Goal: Task Accomplishment & Management: Complete application form

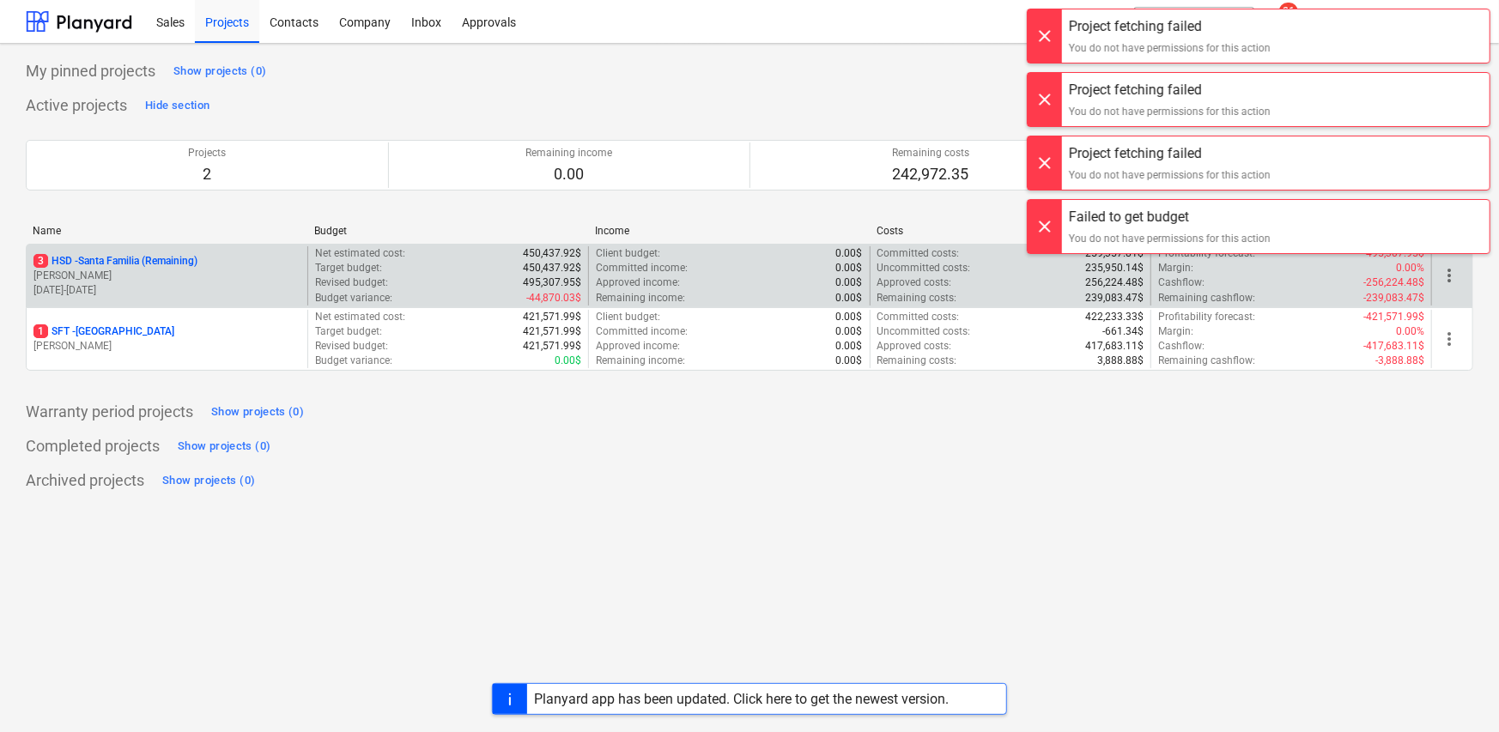
click at [226, 275] on p "[PERSON_NAME]" at bounding box center [166, 276] width 267 height 15
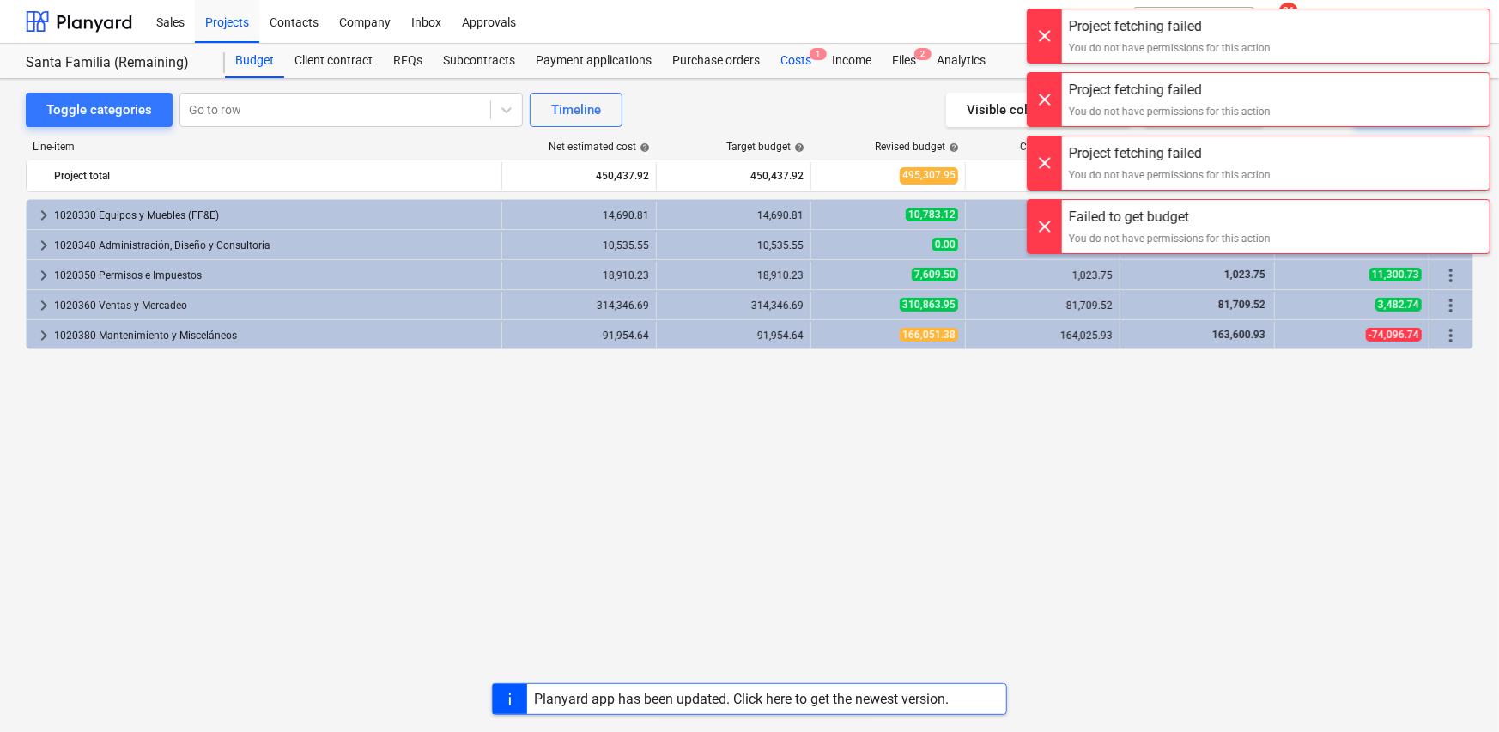
click at [795, 63] on div "Costs 1" at bounding box center [796, 61] width 52 height 34
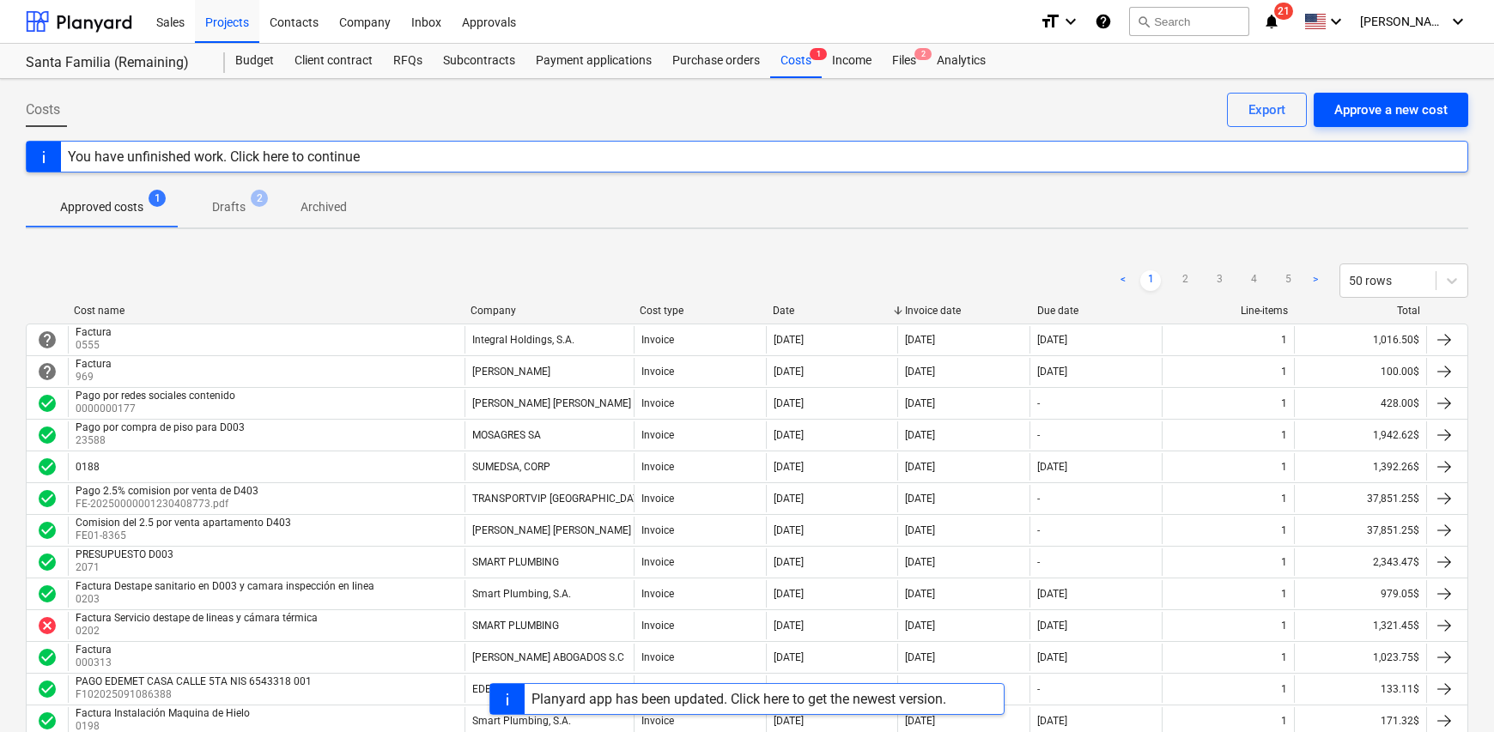
click at [1376, 111] on div "Approve a new cost" at bounding box center [1390, 110] width 113 height 22
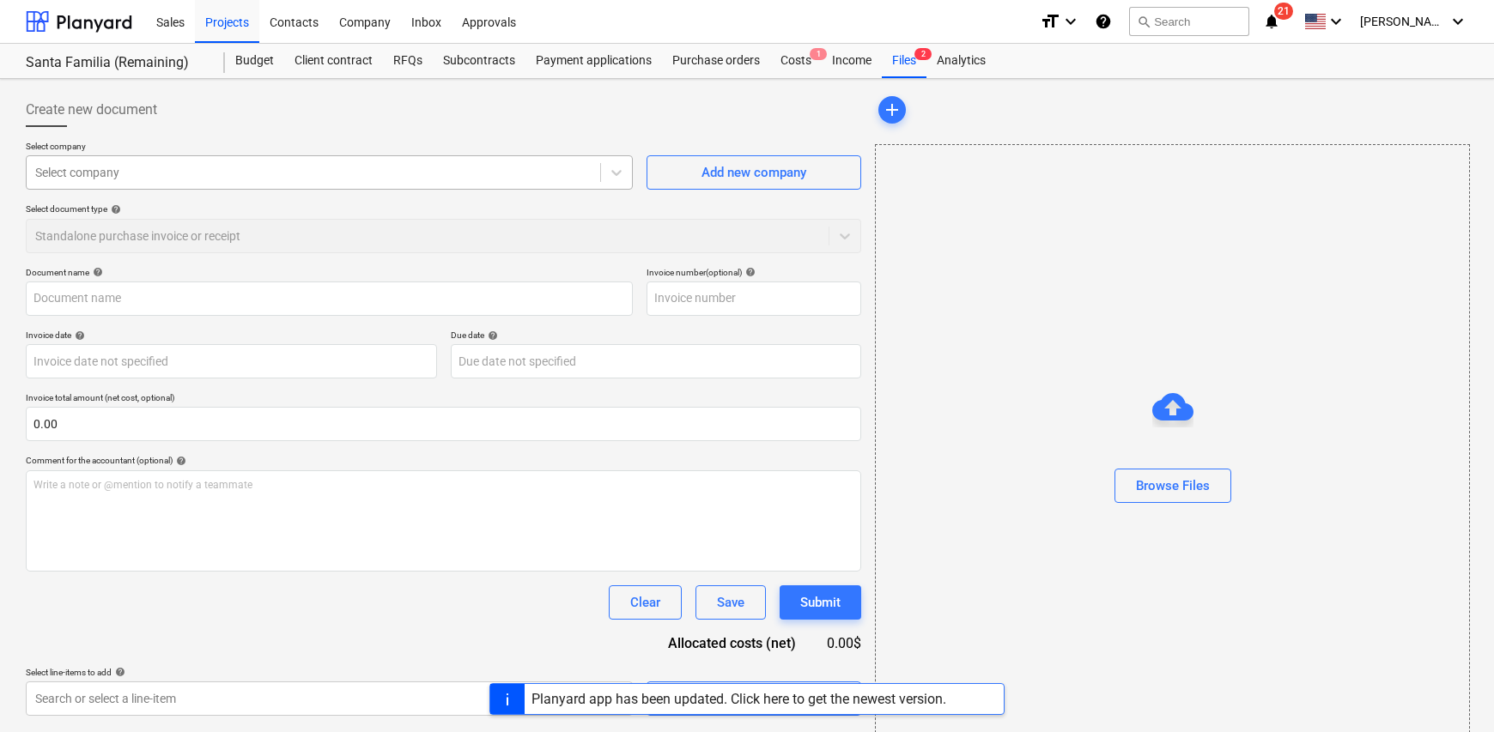
click at [155, 184] on div "Select company" at bounding box center [314, 173] width 574 height 24
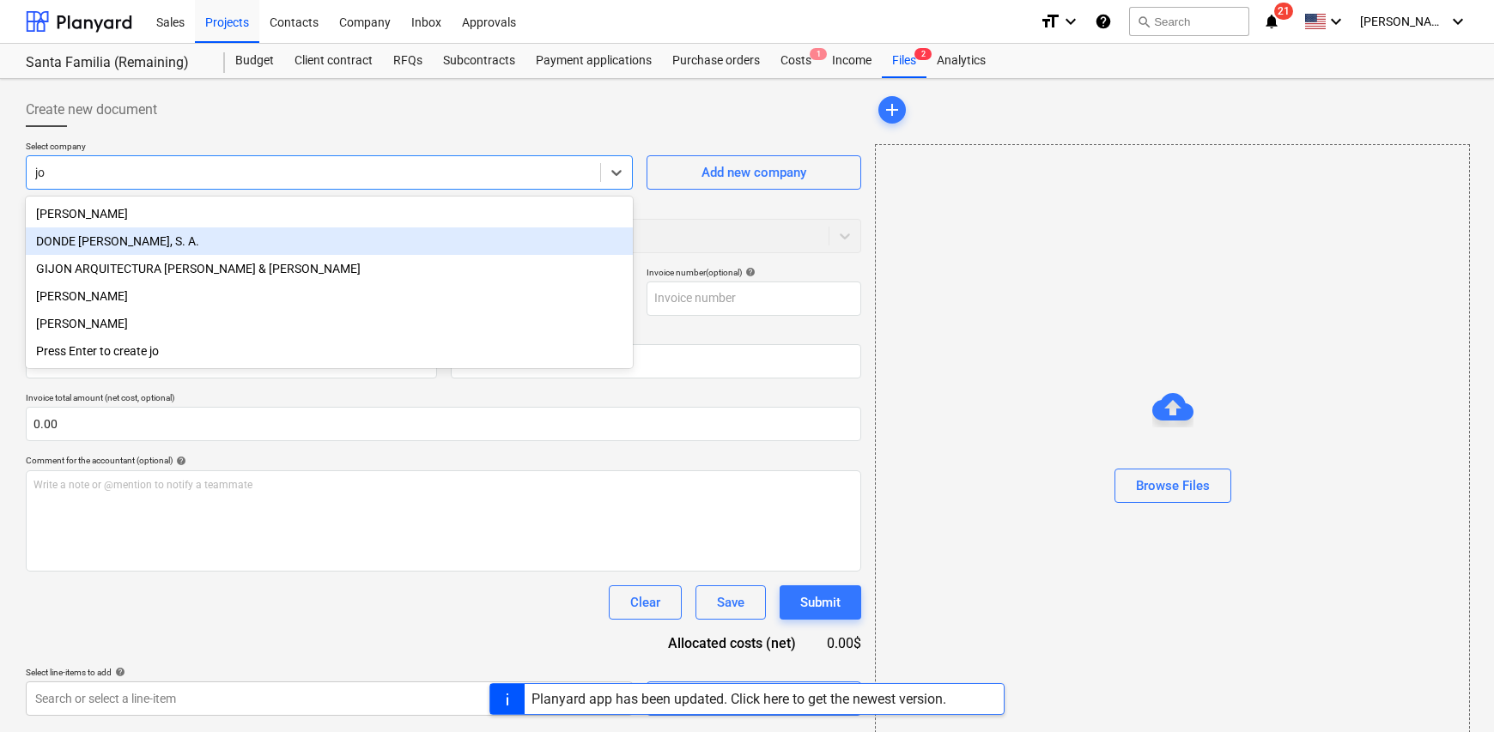
type input "j"
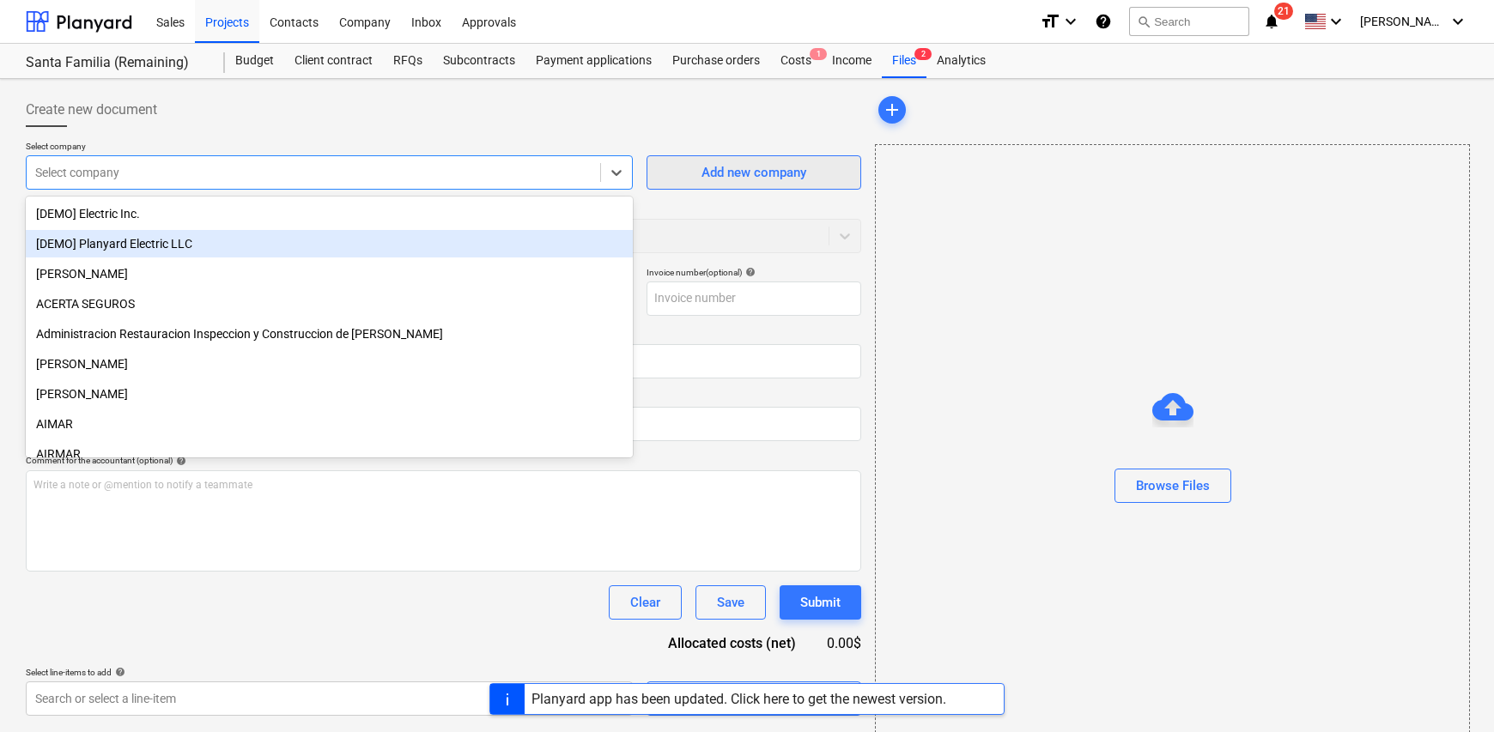
click at [773, 180] on div "Add new company" at bounding box center [753, 172] width 105 height 22
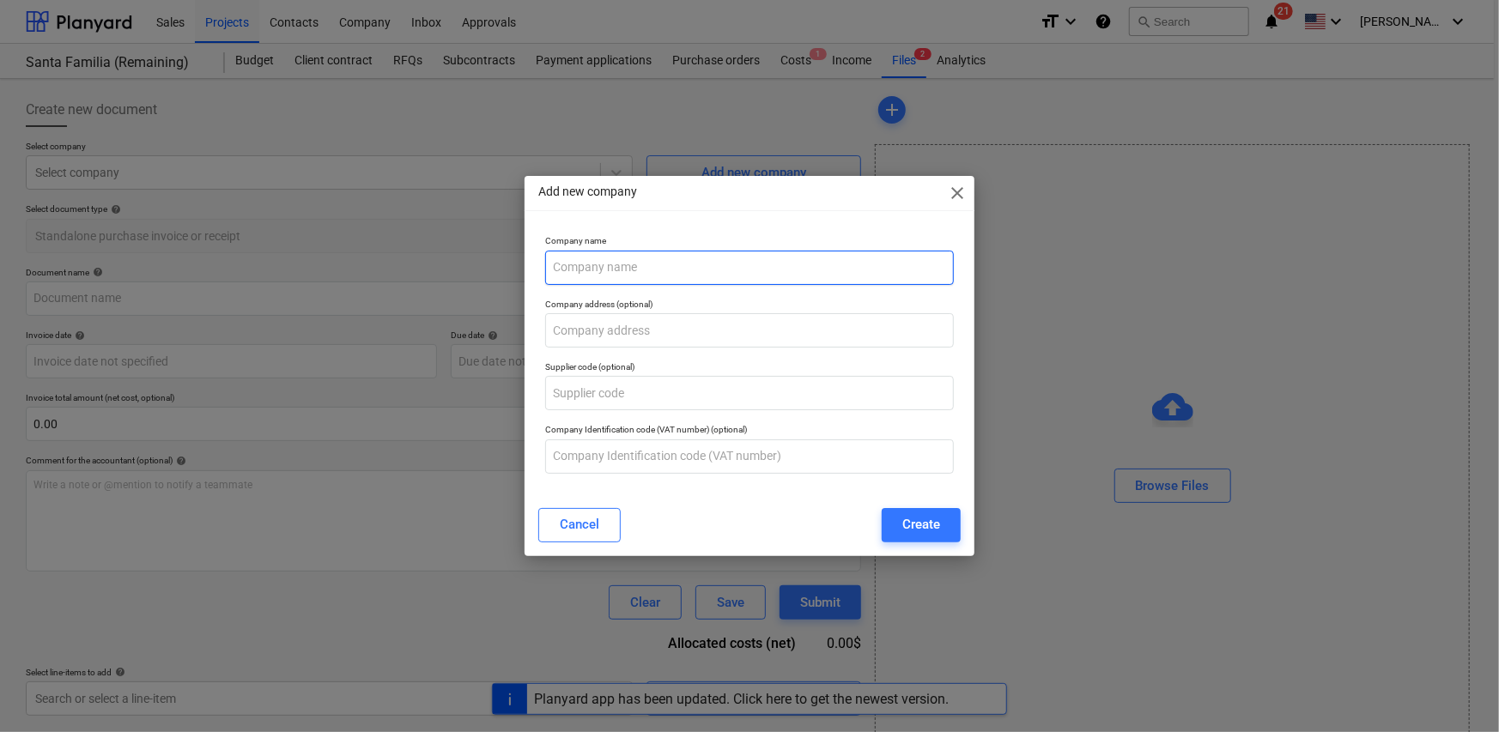
click at [598, 269] on input "text" at bounding box center [749, 268] width 409 height 34
type input "[PERSON_NAME]"
click at [936, 537] on button "Create" at bounding box center [921, 525] width 79 height 34
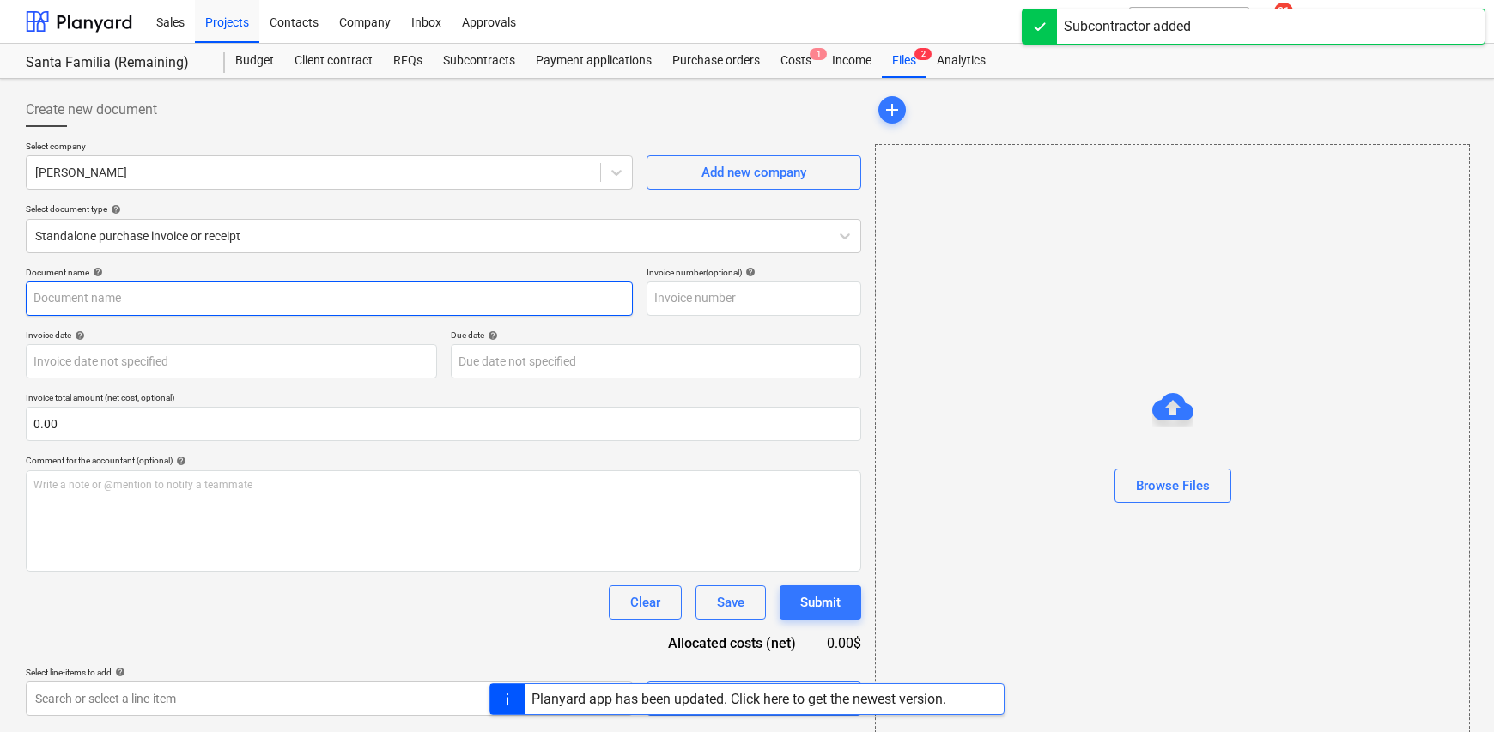
click at [130, 301] on input "text" at bounding box center [329, 299] width 607 height 34
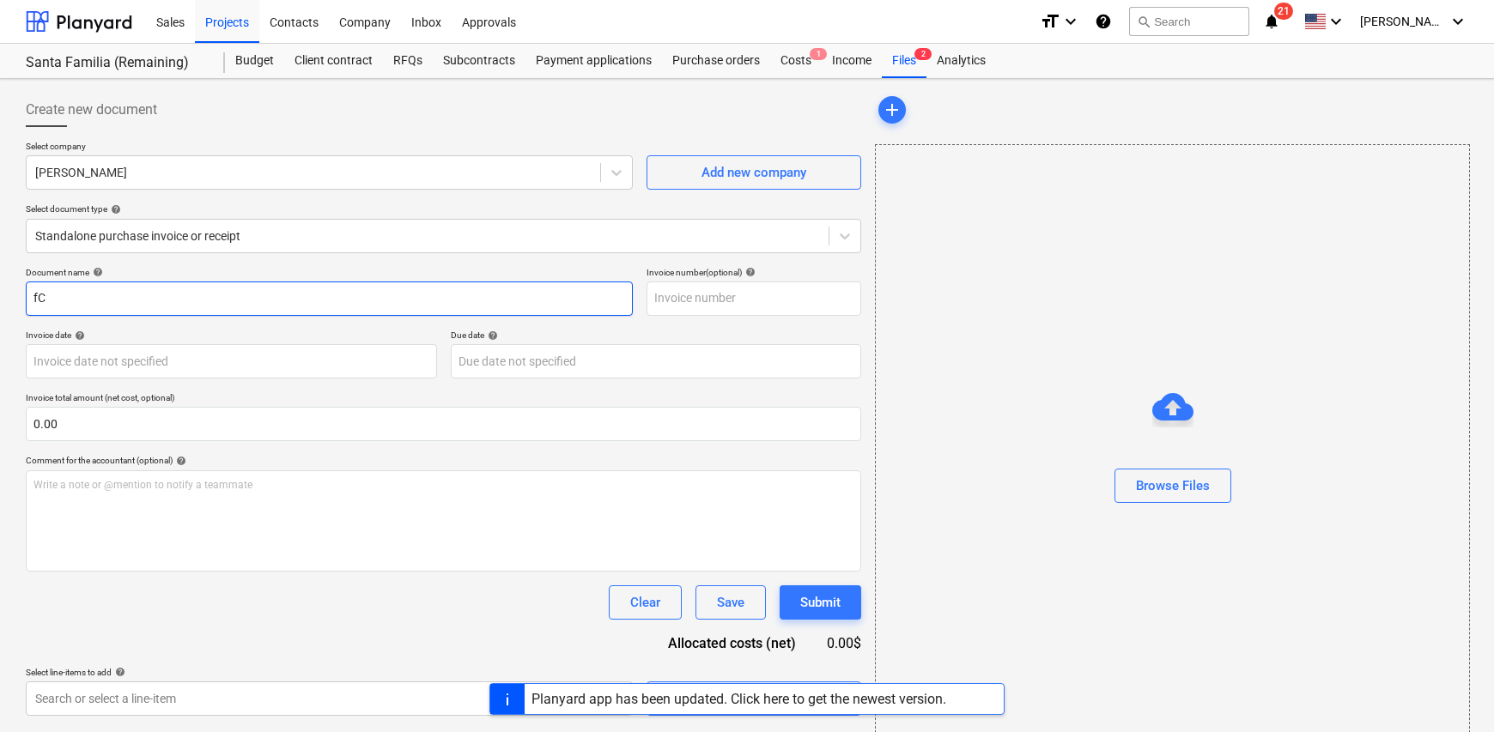
type input "f"
type input "Factura"
click at [679, 302] on input "text" at bounding box center [754, 299] width 215 height 34
type input "0236"
click at [68, 360] on body "Sales Projects Contacts Company Inbox Approvals format_size keyboard_arrow_down…" at bounding box center [747, 366] width 1494 height 732
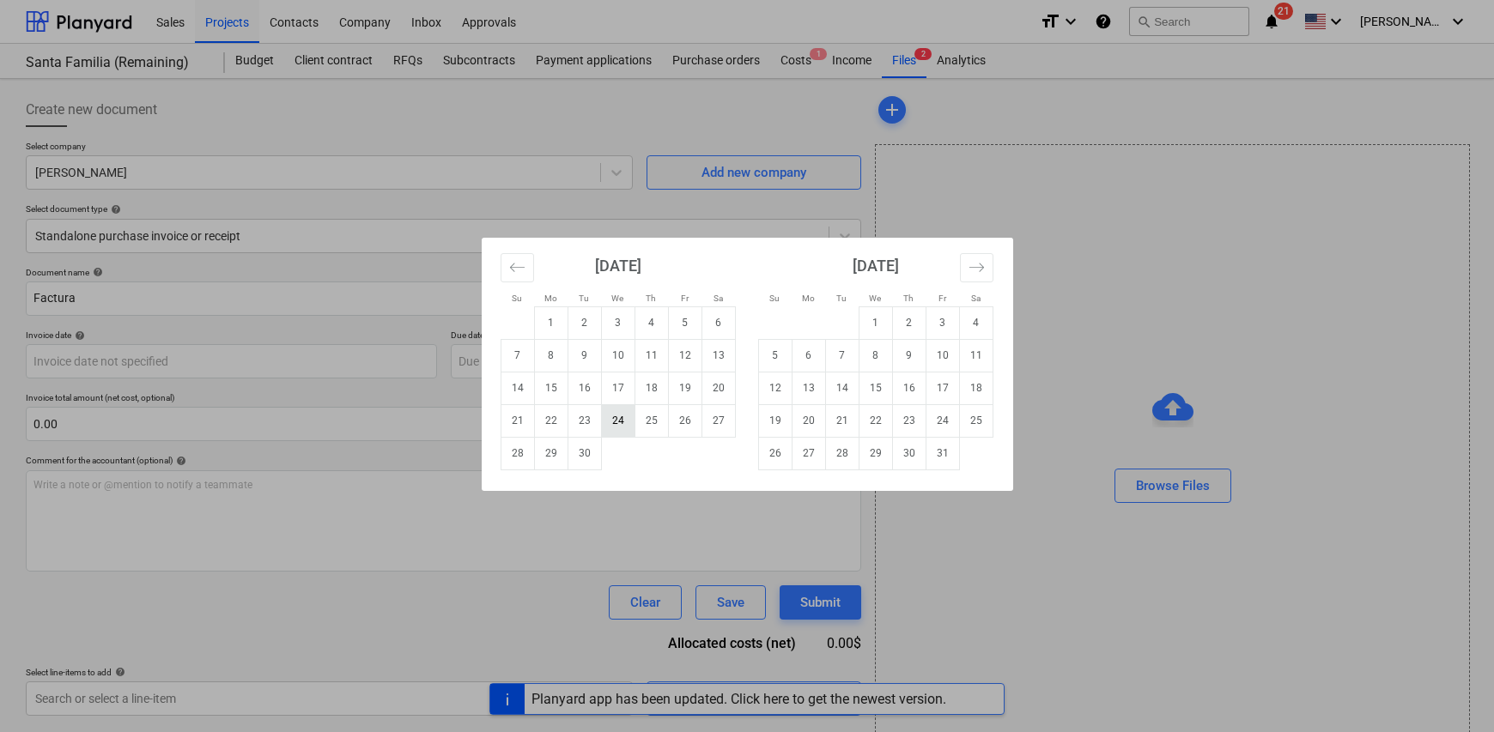
click at [619, 424] on td "24" at bounding box center [617, 420] width 33 height 33
type input "[DATE]"
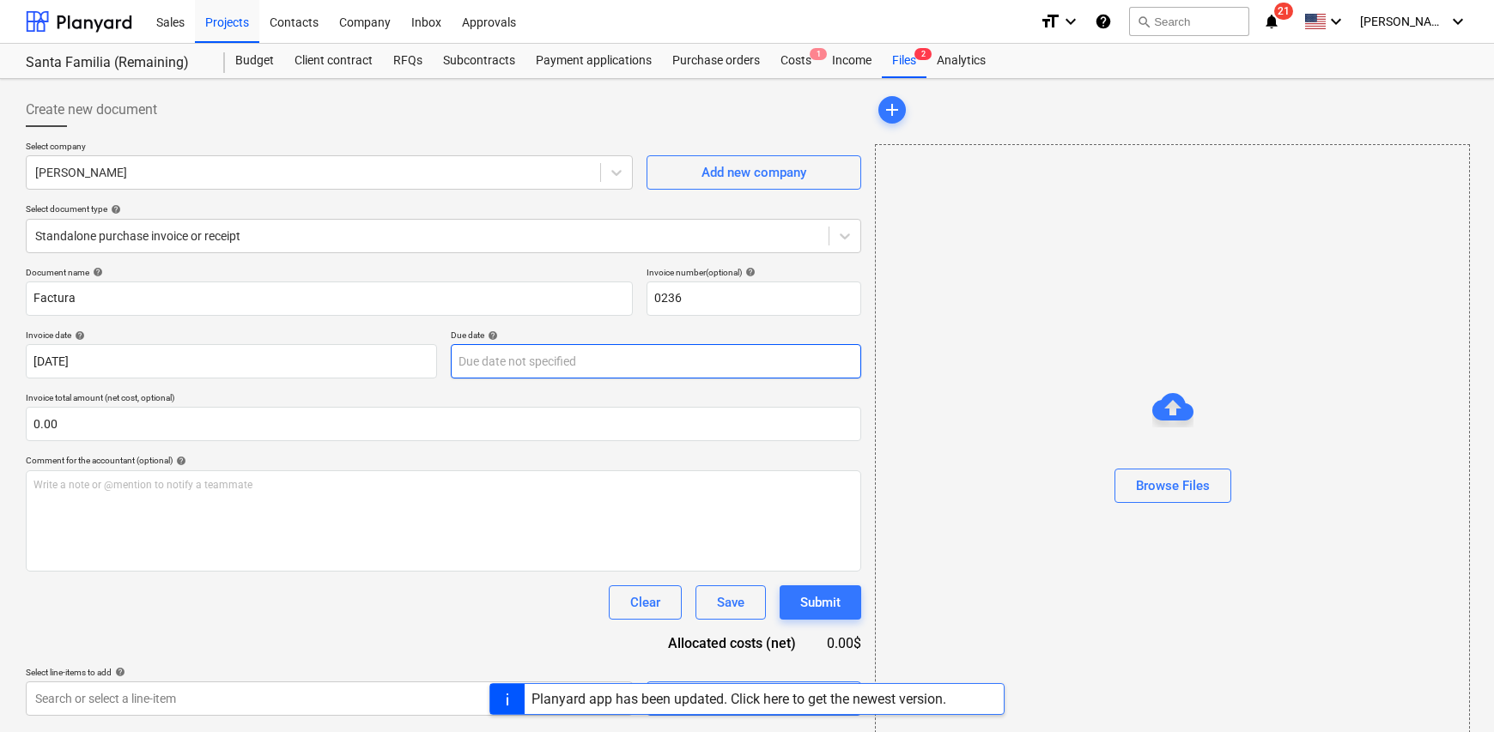
click at [592, 367] on body "Sales Projects Contacts Company Inbox Approvals format_size keyboard_arrow_down…" at bounding box center [747, 366] width 1494 height 732
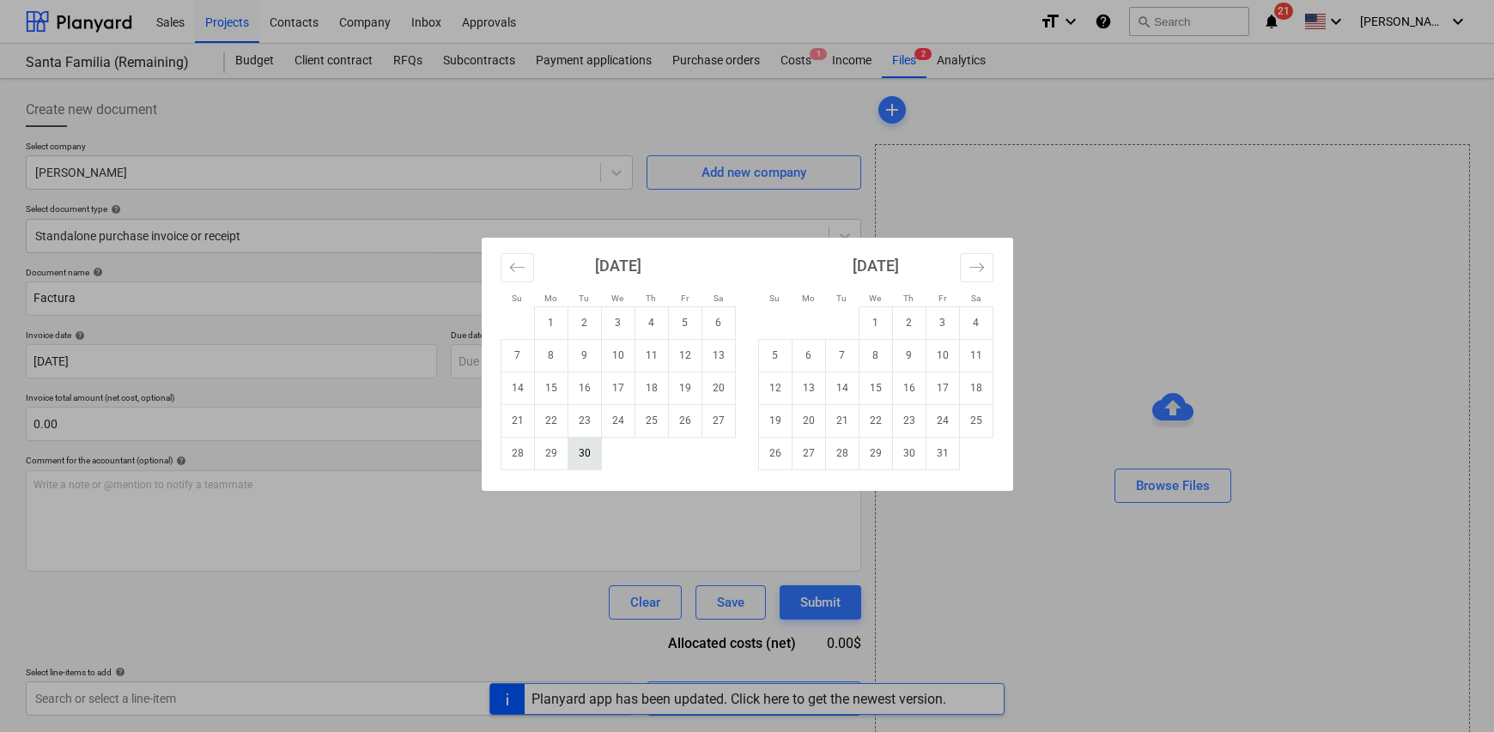
click at [586, 454] on td "30" at bounding box center [584, 453] width 33 height 33
type input "[DATE]"
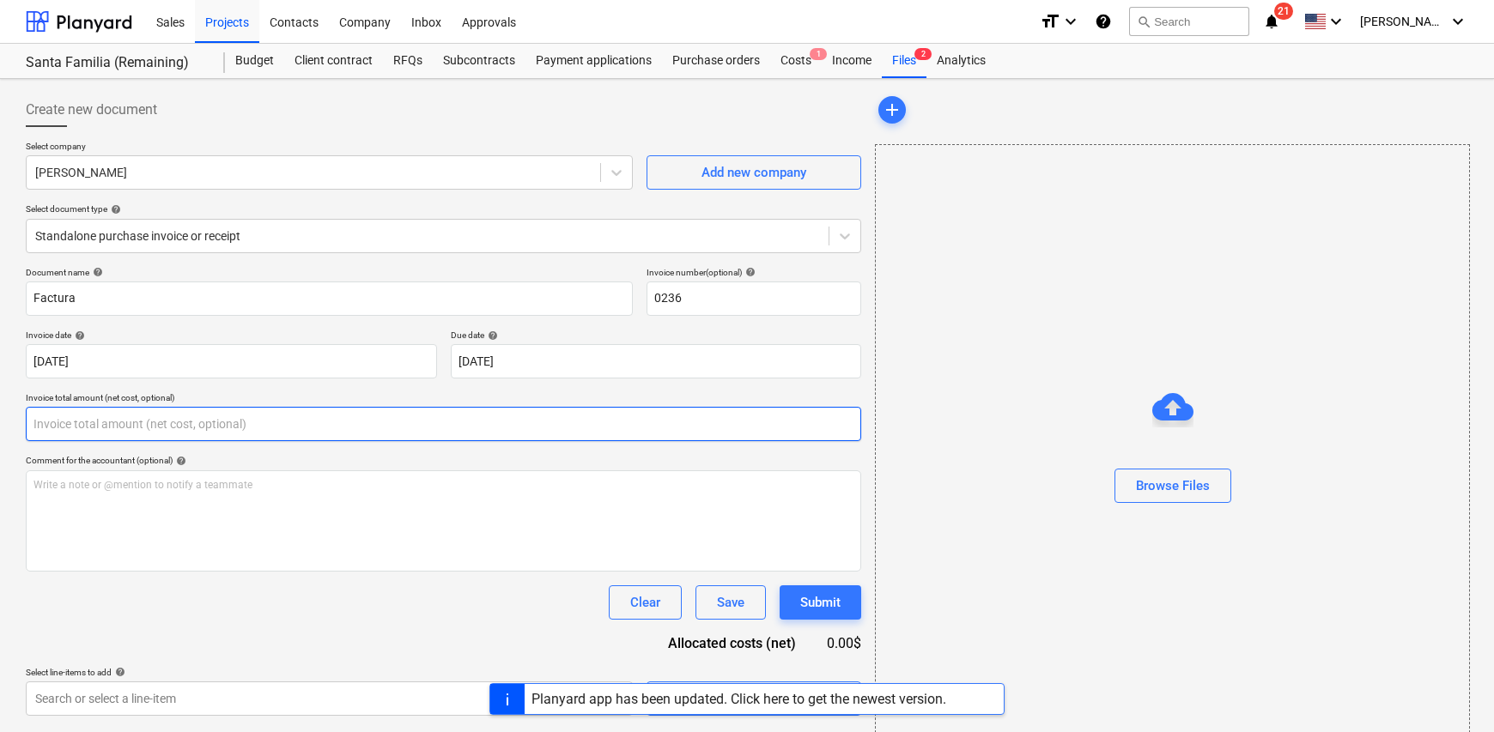
click at [119, 428] on input "text" at bounding box center [443, 424] width 835 height 34
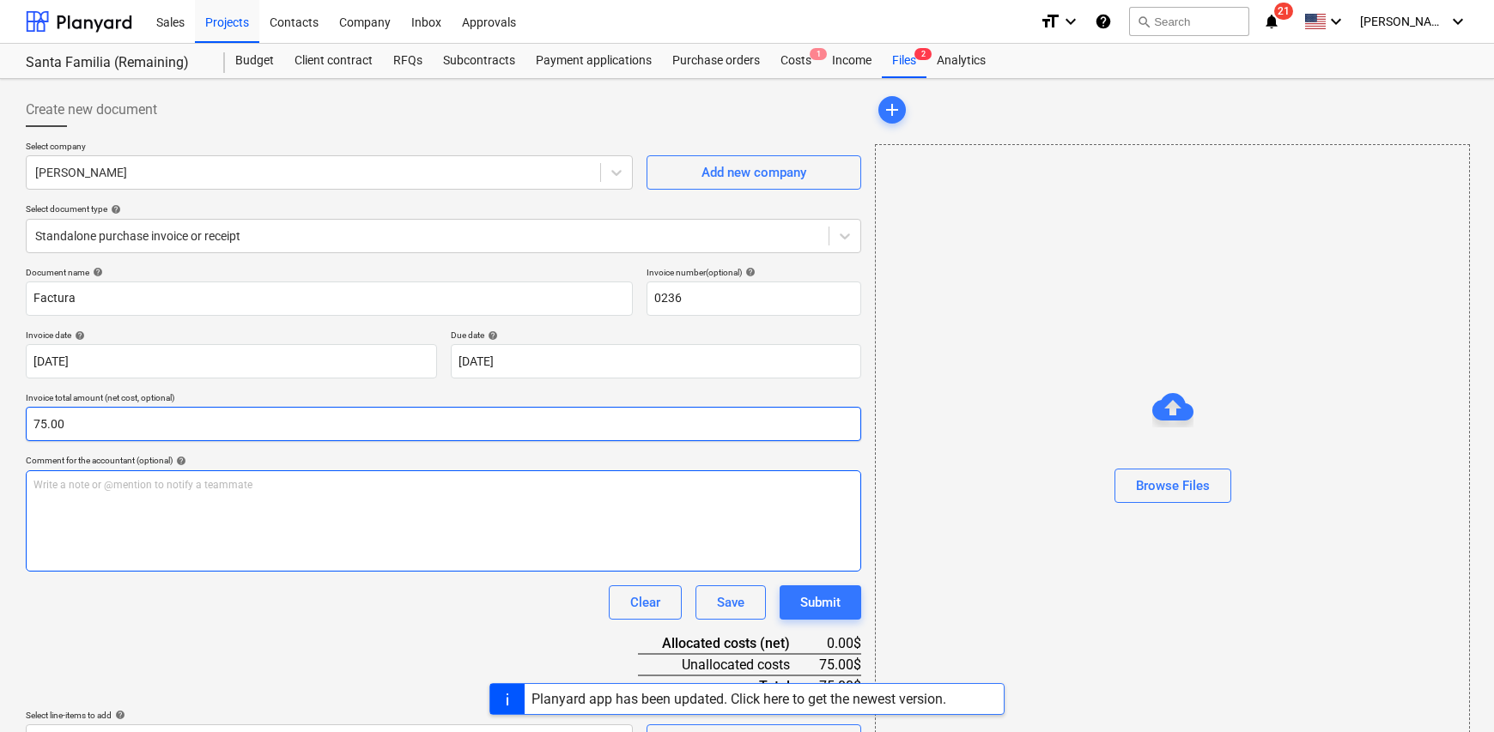
type input "75.00"
click at [159, 520] on div "Write a note or @mention to notify a teammate [PERSON_NAME]" at bounding box center [443, 521] width 835 height 101
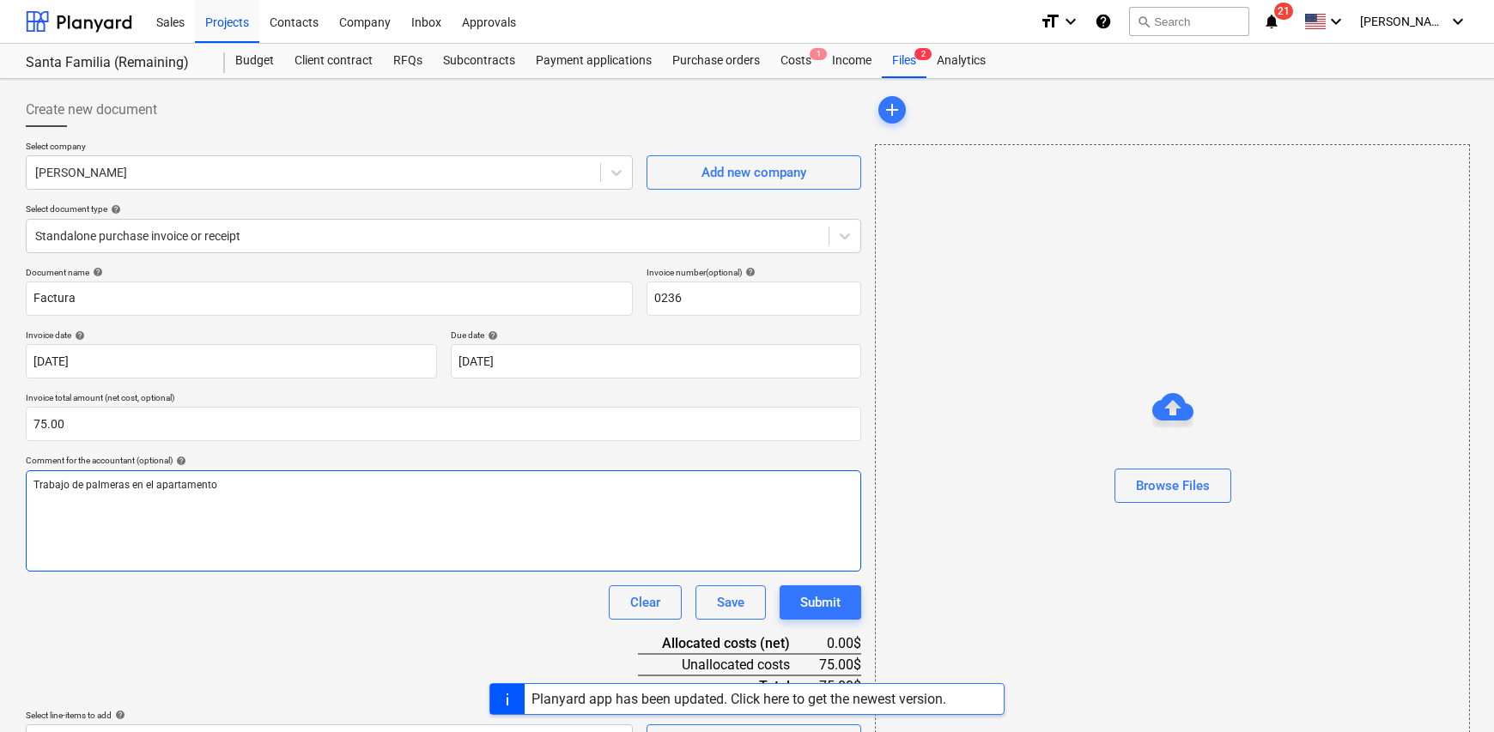
click at [88, 483] on span "Trabajo de palmeras en el apartamento" at bounding box center [125, 485] width 184 height 12
drag, startPoint x: 82, startPoint y: 486, endPoint x: 177, endPoint y: 532, distance: 106.0
click at [82, 486] on span "Trabajo de palmeras en el apartamento" at bounding box center [125, 485] width 184 height 12
click at [309, 471] on div "Trabajo de instalación de palmeras en el apartamento" at bounding box center [443, 521] width 835 height 101
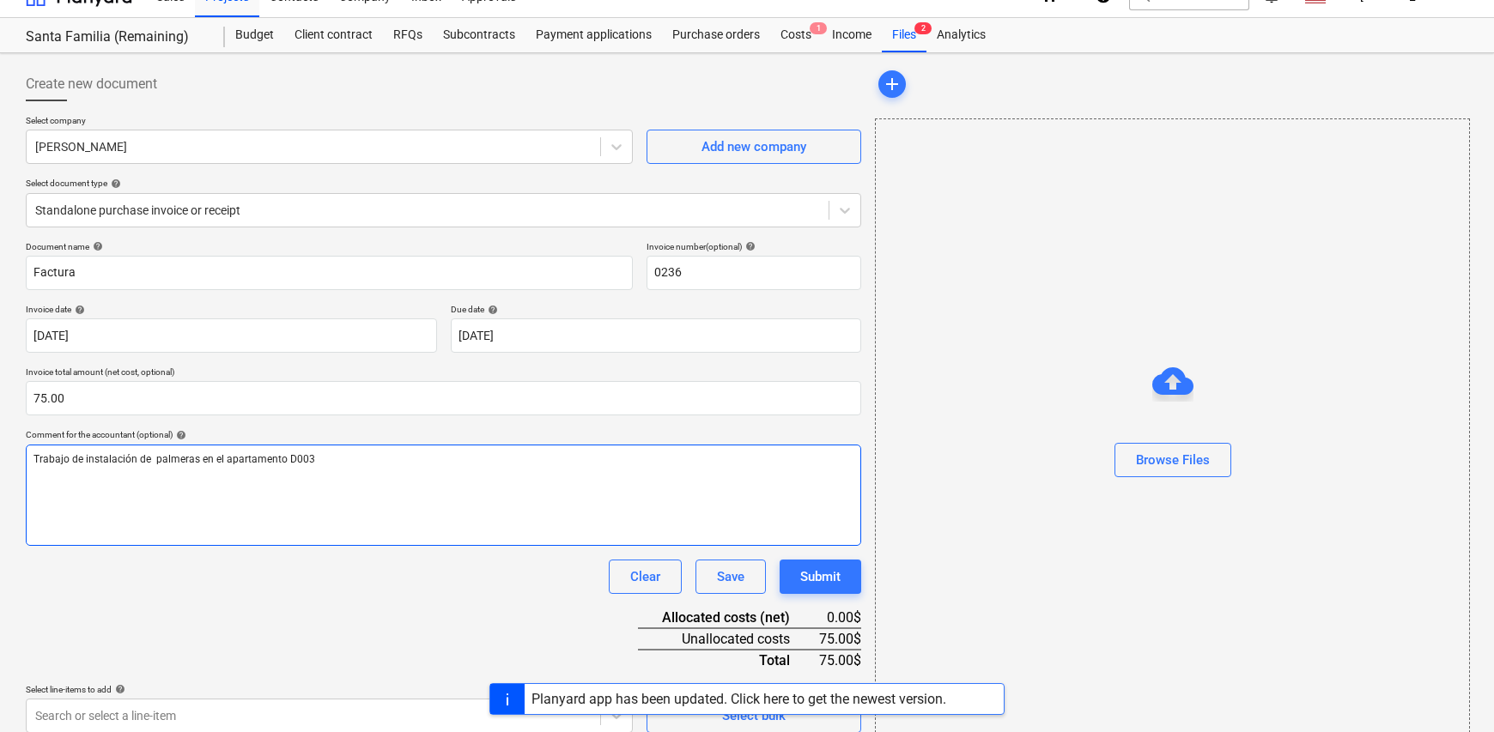
scroll to position [40, 0]
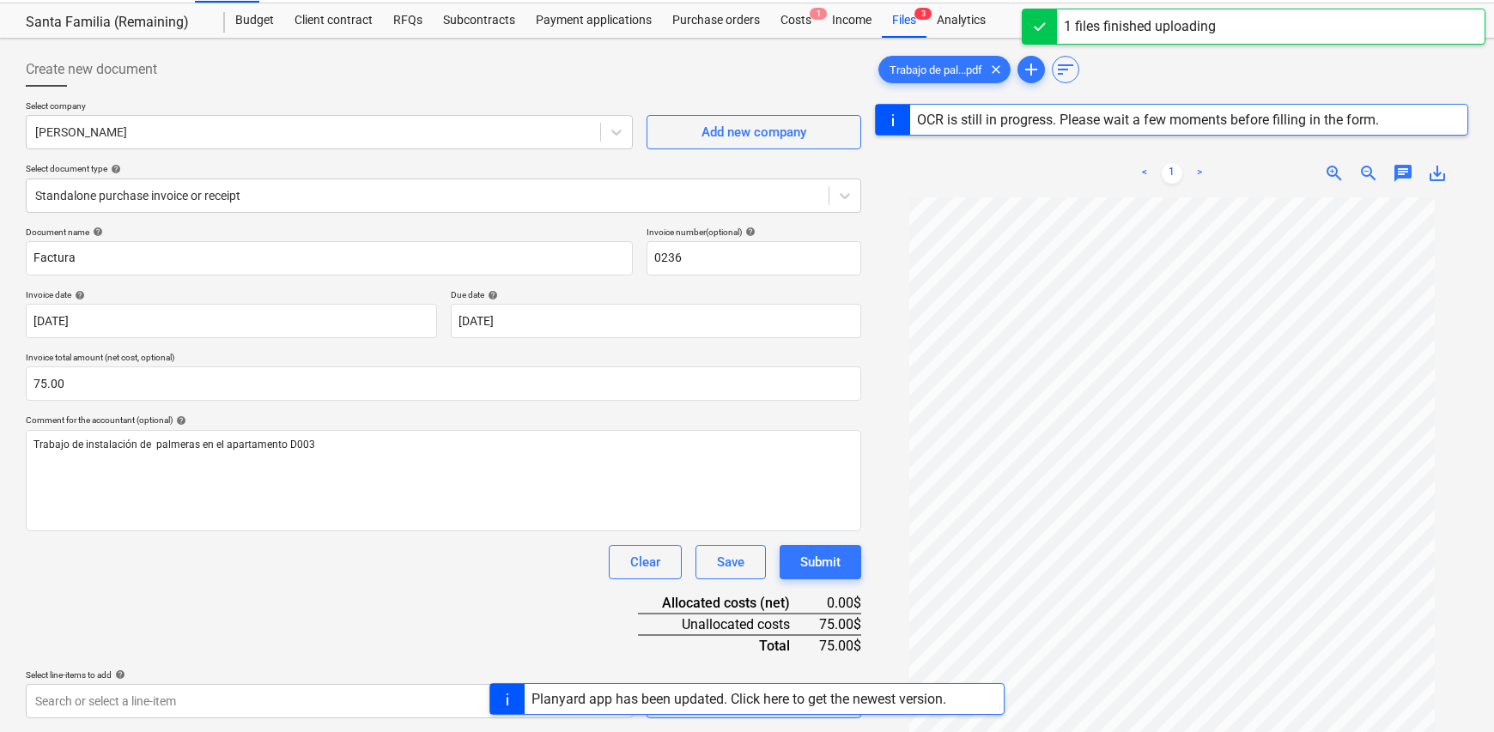
click at [386, 700] on div "Planyard app has been updated. Click here to get the newest version." at bounding box center [747, 699] width 1494 height 32
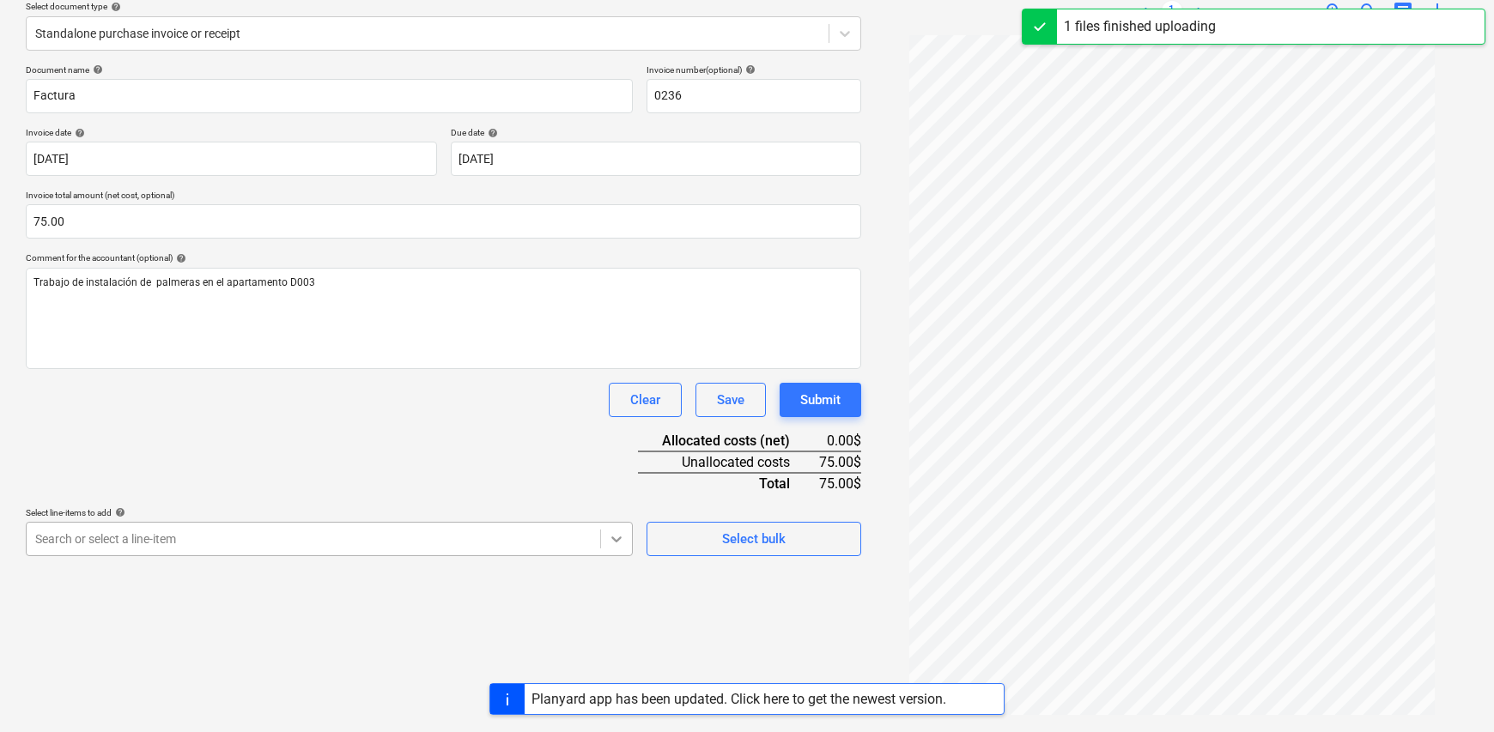
click at [615, 530] on body "Sales Projects Contacts Company Inbox Approvals format_size keyboard_arrow_down…" at bounding box center [747, 163] width 1494 height 732
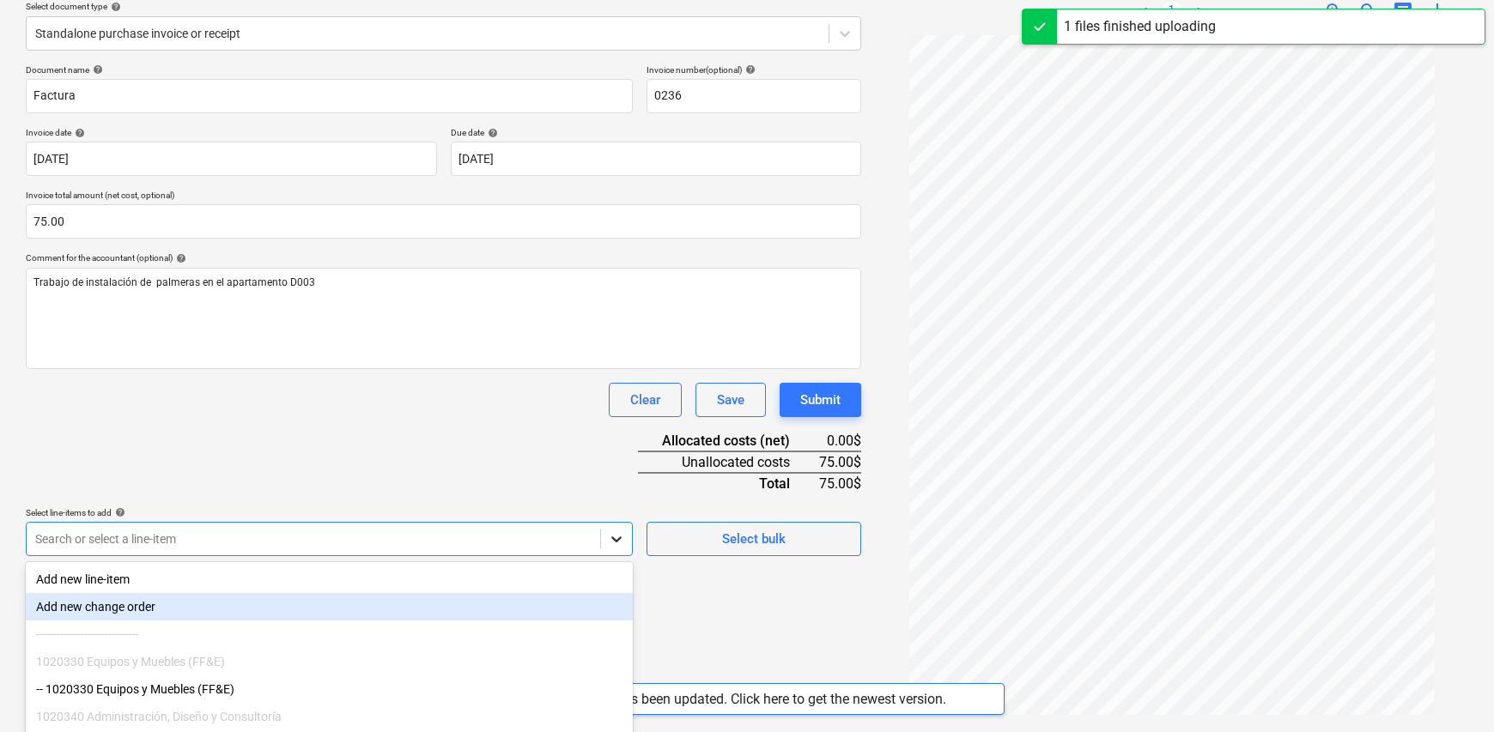
scroll to position [291, 0]
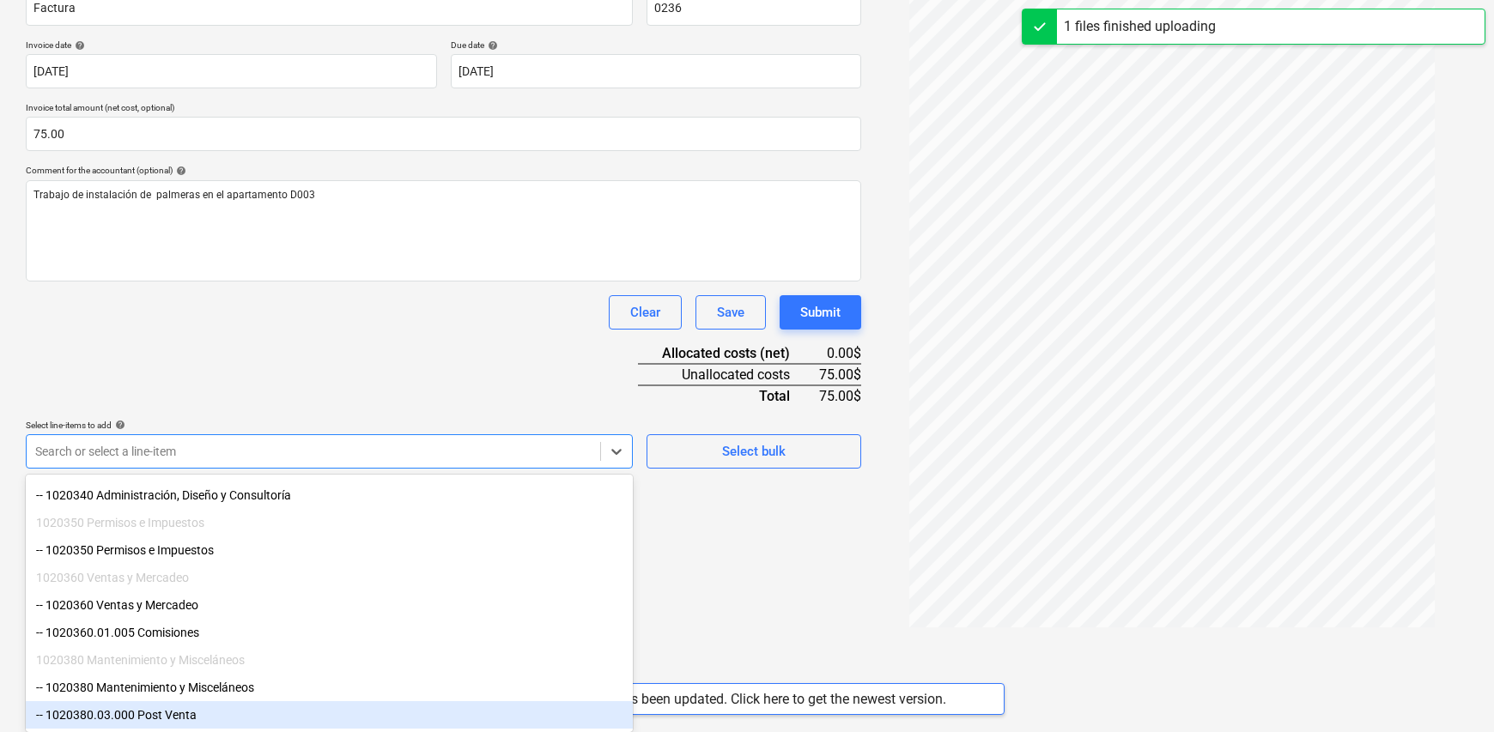
click at [206, 715] on div "-- 1020380.03.000 Post Venta" at bounding box center [329, 714] width 607 height 27
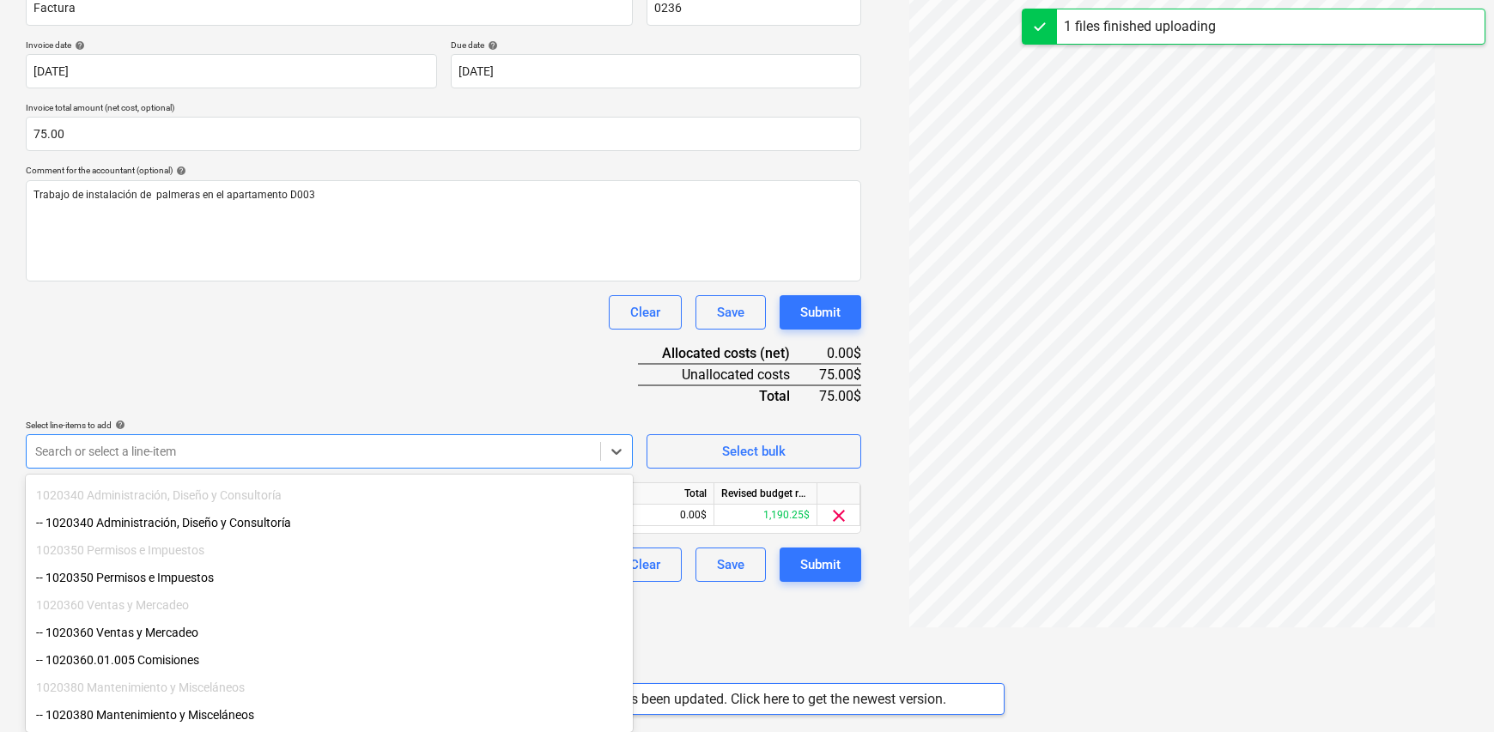
scroll to position [149, 0]
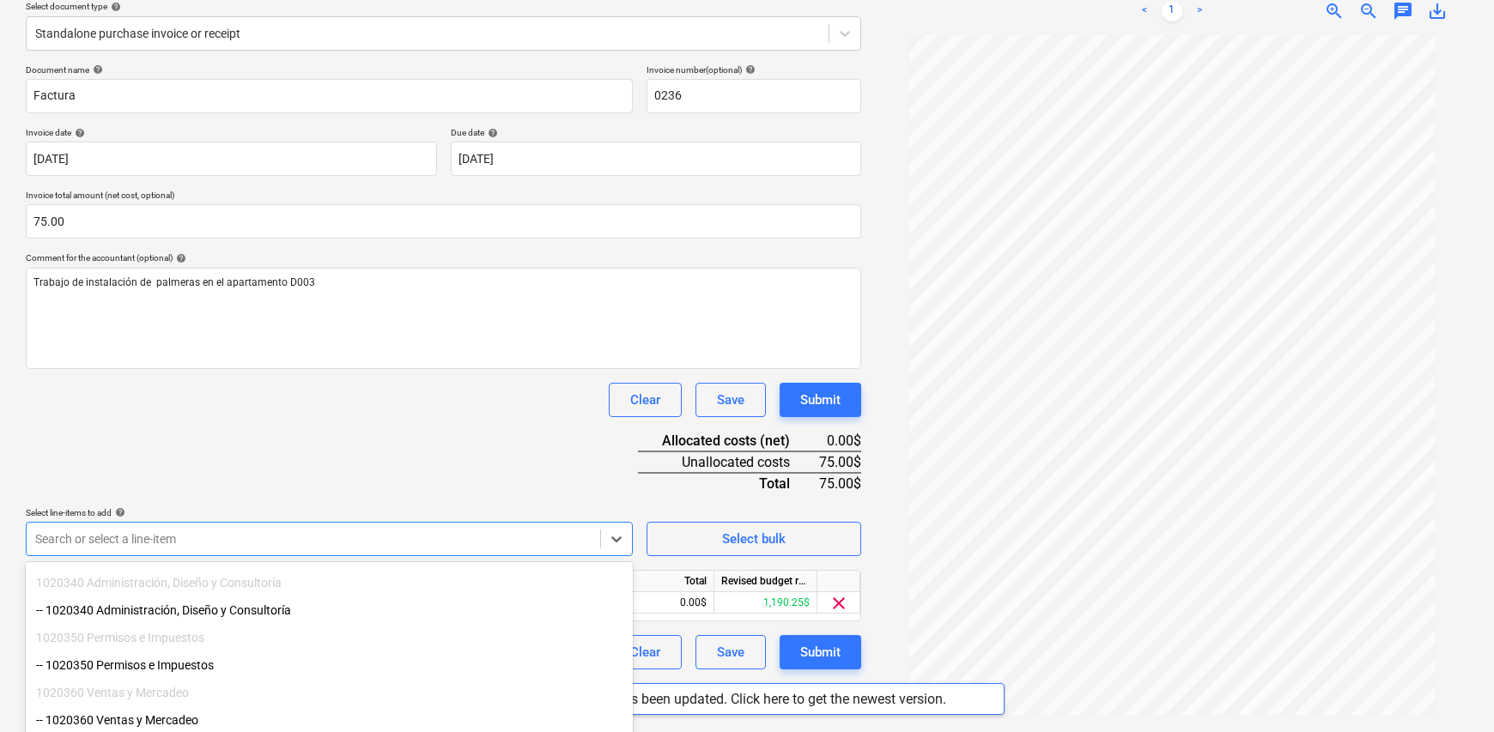
click at [726, 610] on div "Create new document Select company [PERSON_NAME] ALABARCA Add new company Selec…" at bounding box center [443, 304] width 849 height 843
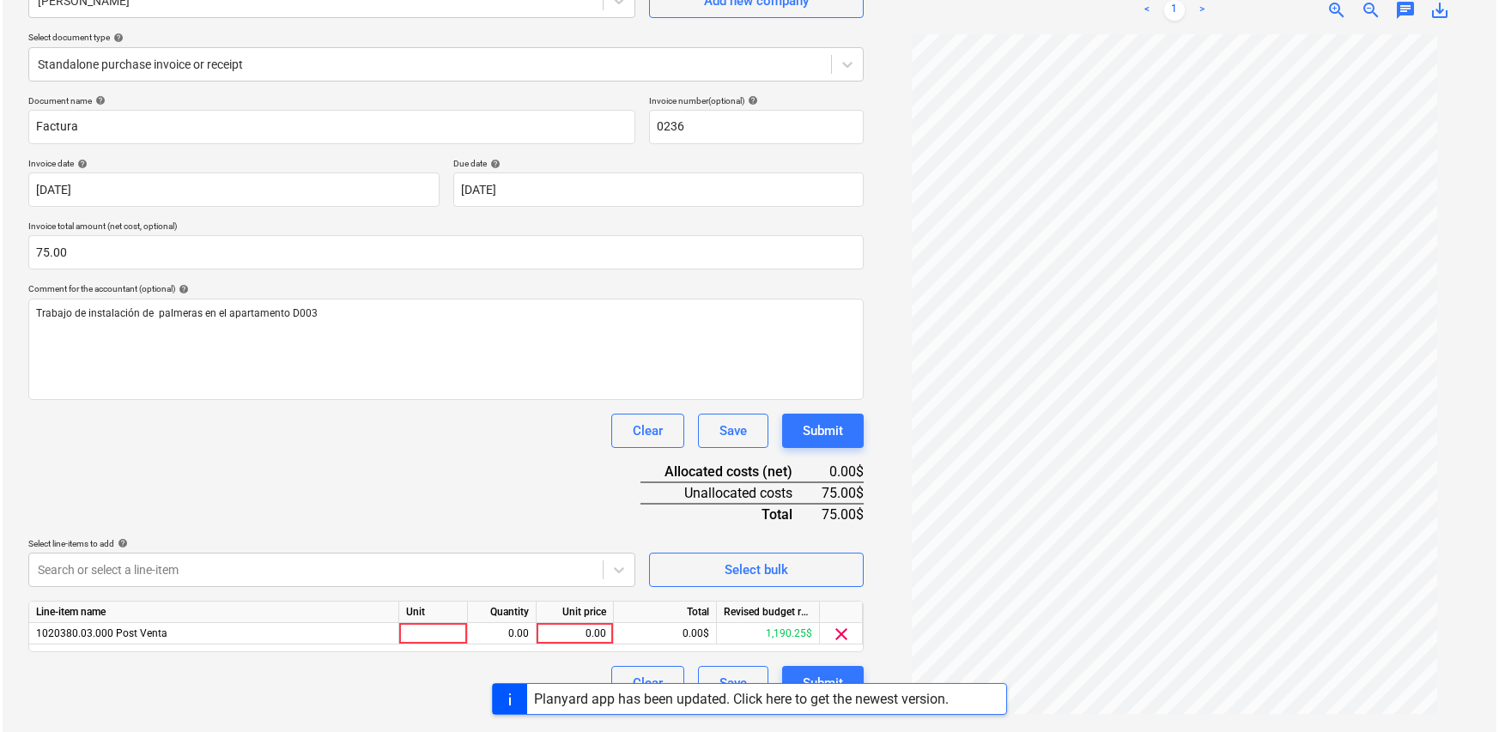
scroll to position [172, 0]
click at [420, 604] on div "Unit" at bounding box center [431, 612] width 69 height 21
click at [431, 631] on div at bounding box center [431, 633] width 69 height 21
type input "1"
click at [507, 639] on div "0.00" at bounding box center [499, 633] width 54 height 21
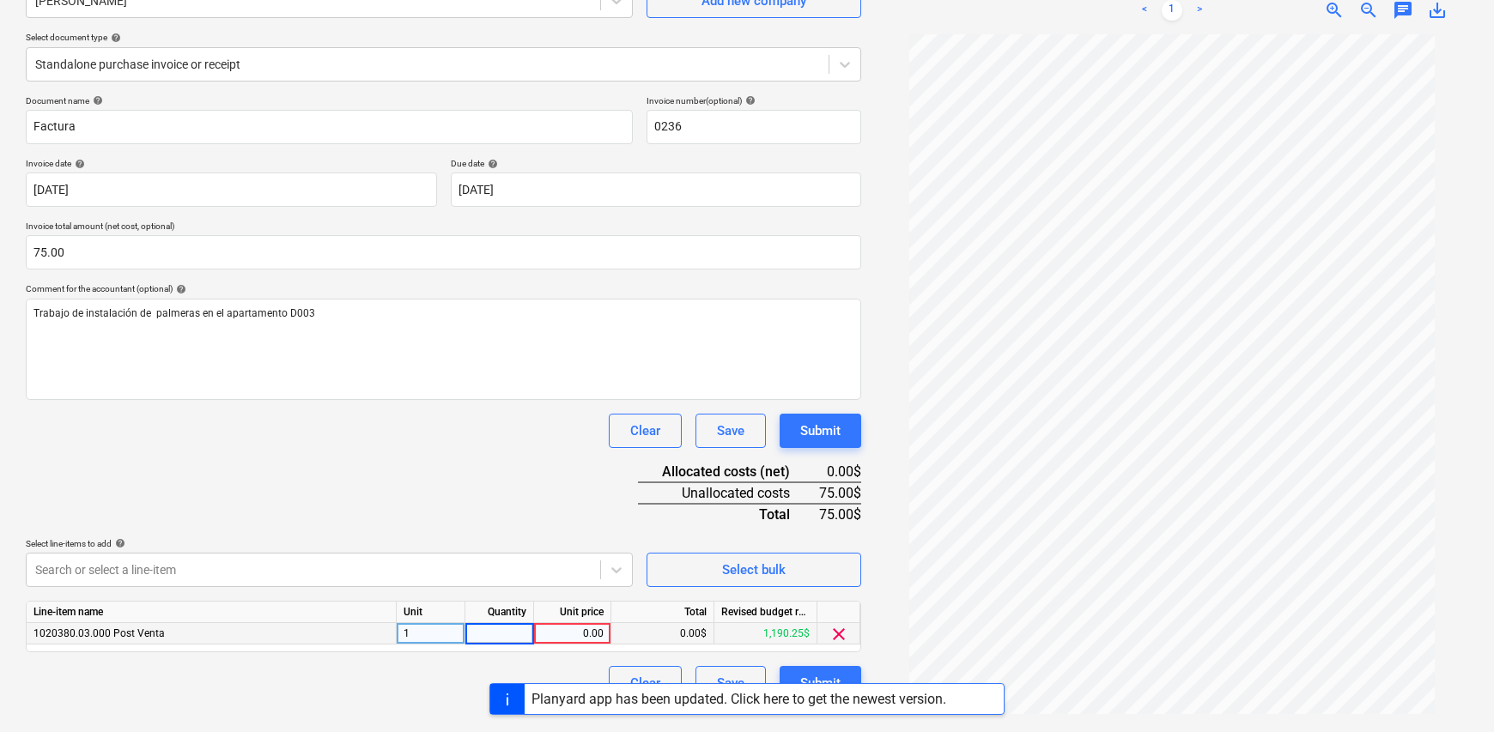
type input "1"
click at [571, 633] on div "0.00" at bounding box center [572, 633] width 63 height 21
type input "75.00"
click at [460, 496] on div "Document name help Factura Invoice number (optional) help 0236 Invoice date hel…" at bounding box center [443, 397] width 835 height 605
click at [827, 677] on div "Submit" at bounding box center [820, 683] width 40 height 22
